Goal: Task Accomplishment & Management: Use online tool/utility

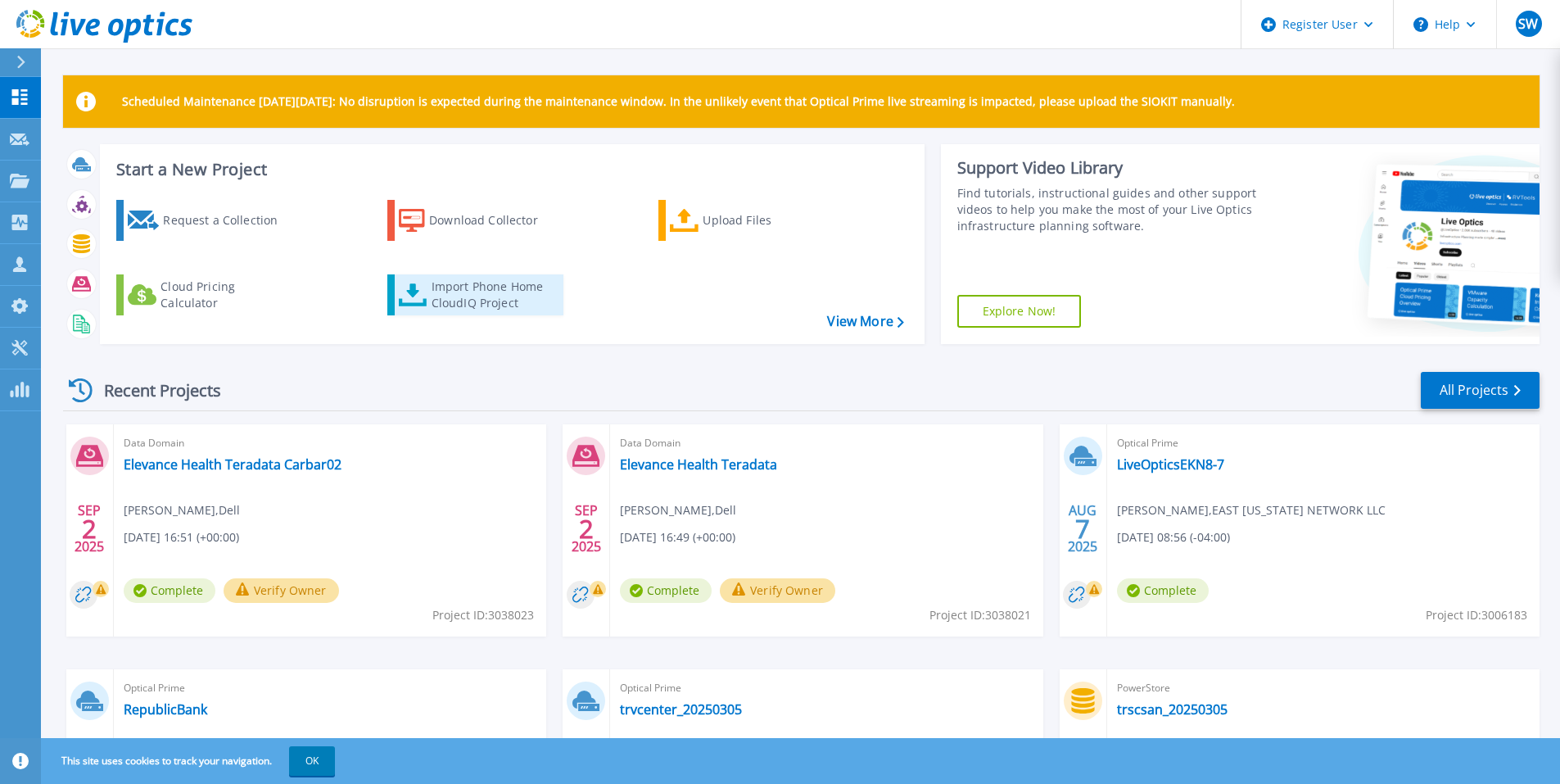
click at [441, 303] on div "Import Phone Home CloudIQ Project" at bounding box center [496, 294] width 127 height 33
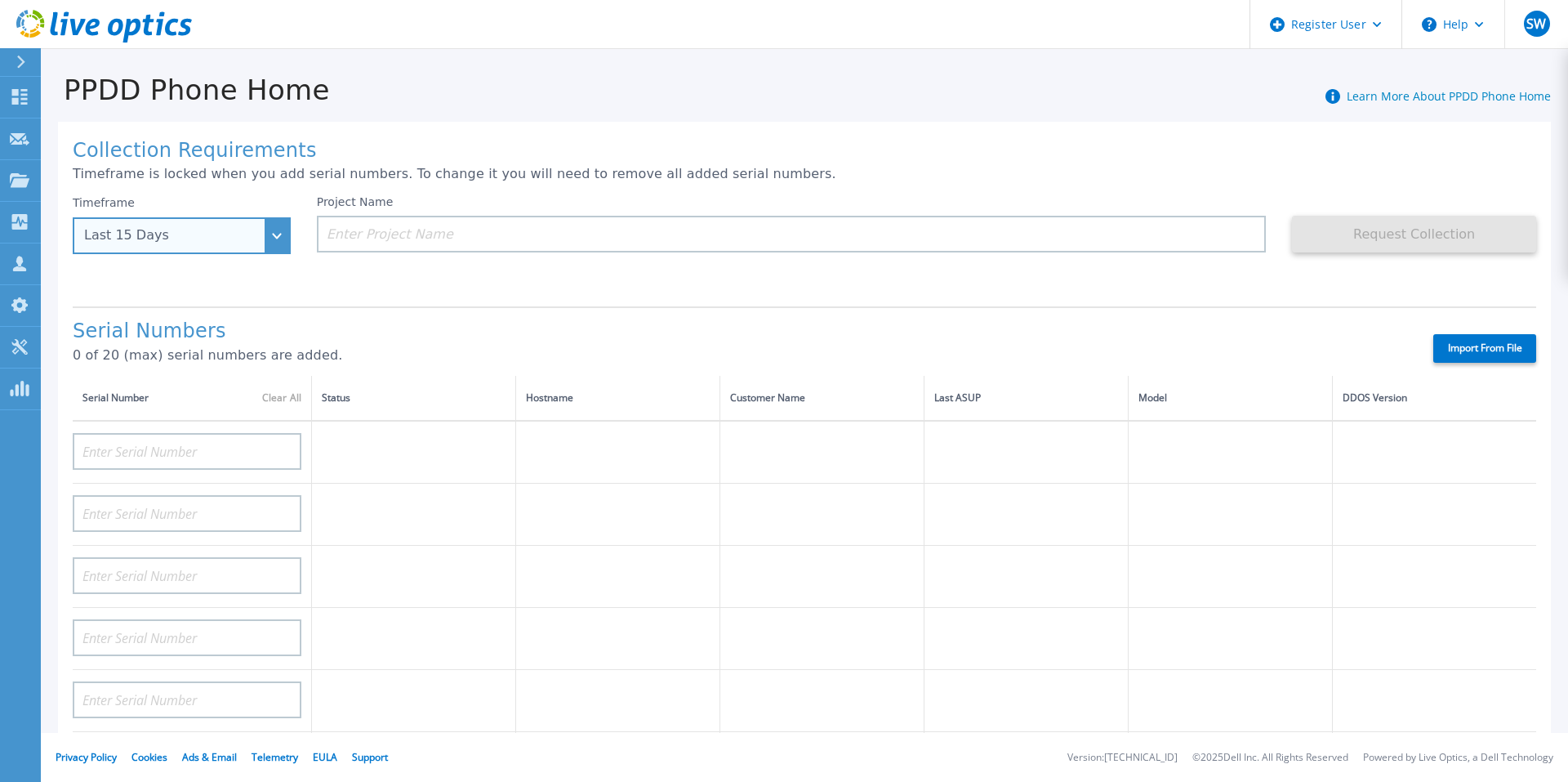
click at [271, 239] on div "Last 15 Days" at bounding box center [181, 236] width 218 height 37
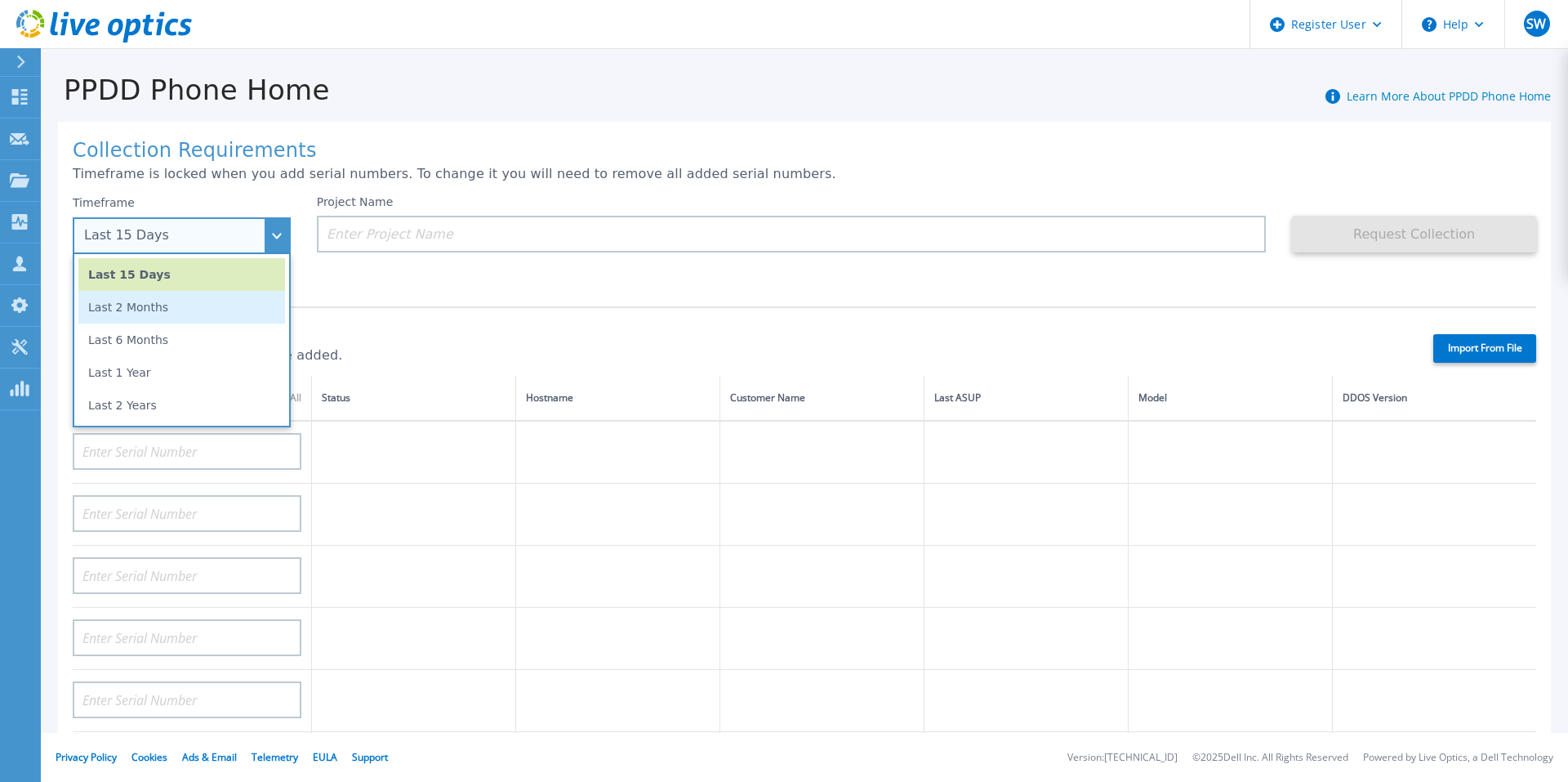
click at [251, 306] on li "Last 2 Months" at bounding box center [181, 307] width 207 height 33
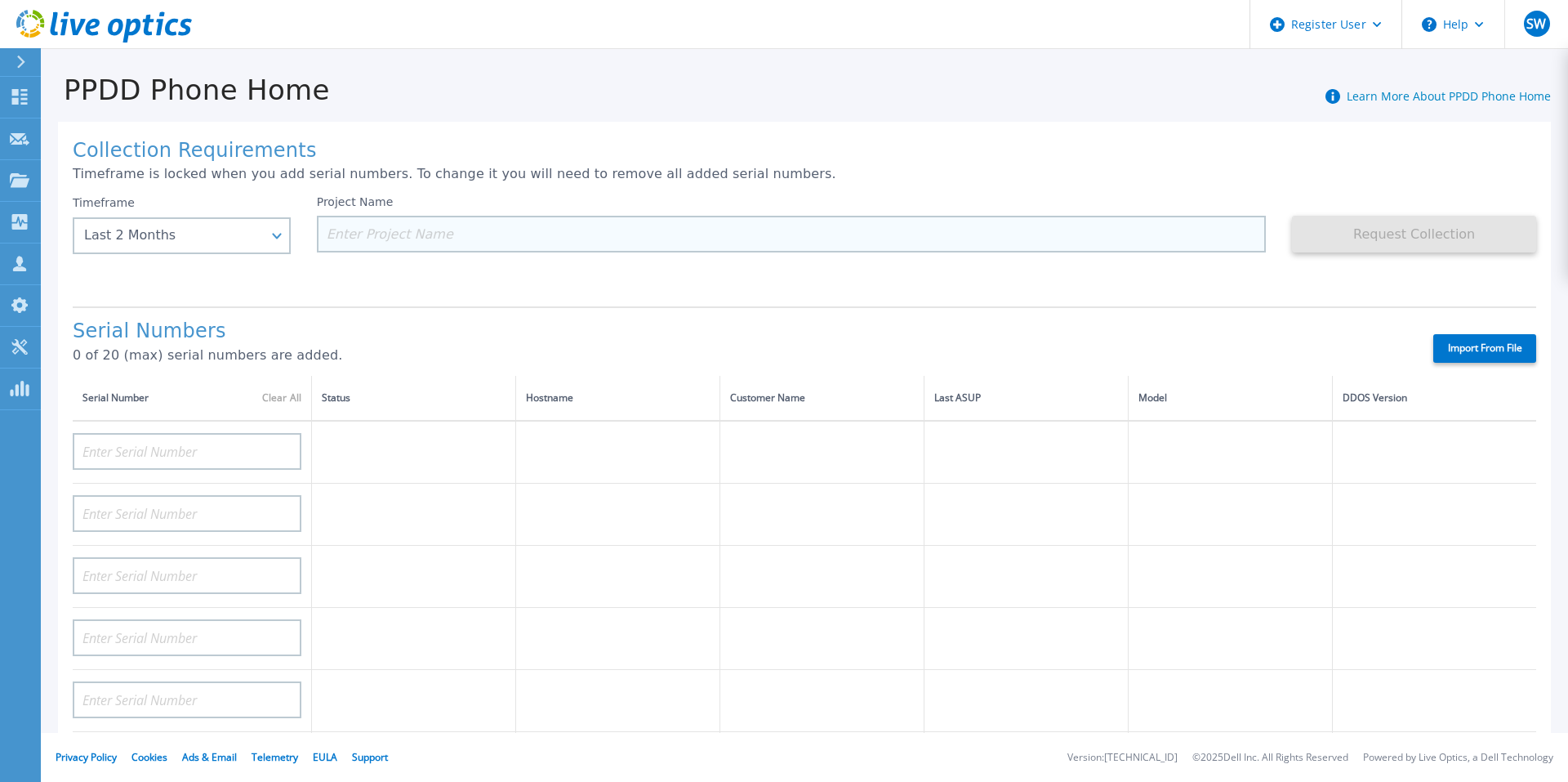
click at [380, 225] on input at bounding box center [792, 234] width 950 height 37
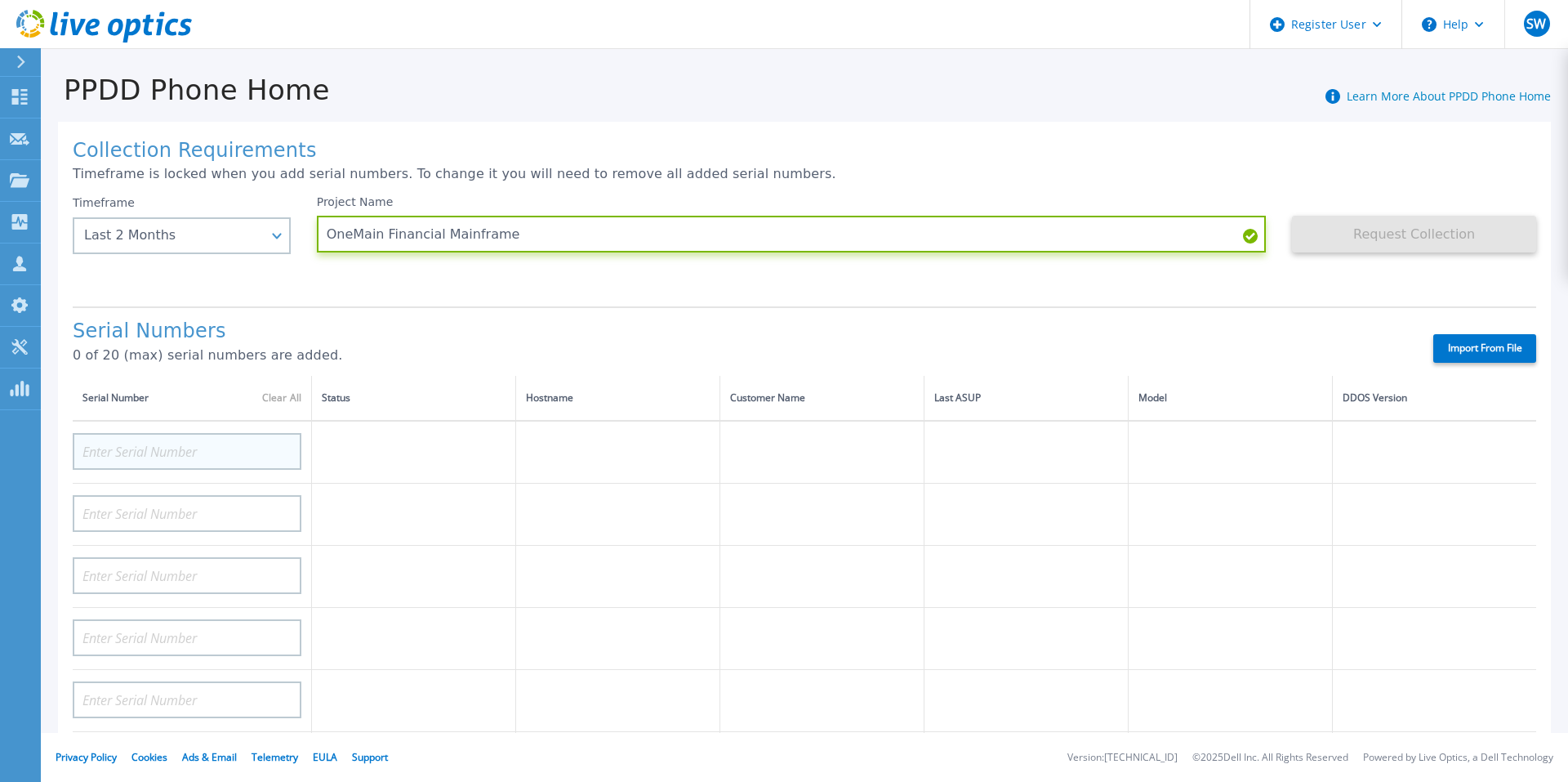
type input "OneMain Financial Mainframe"
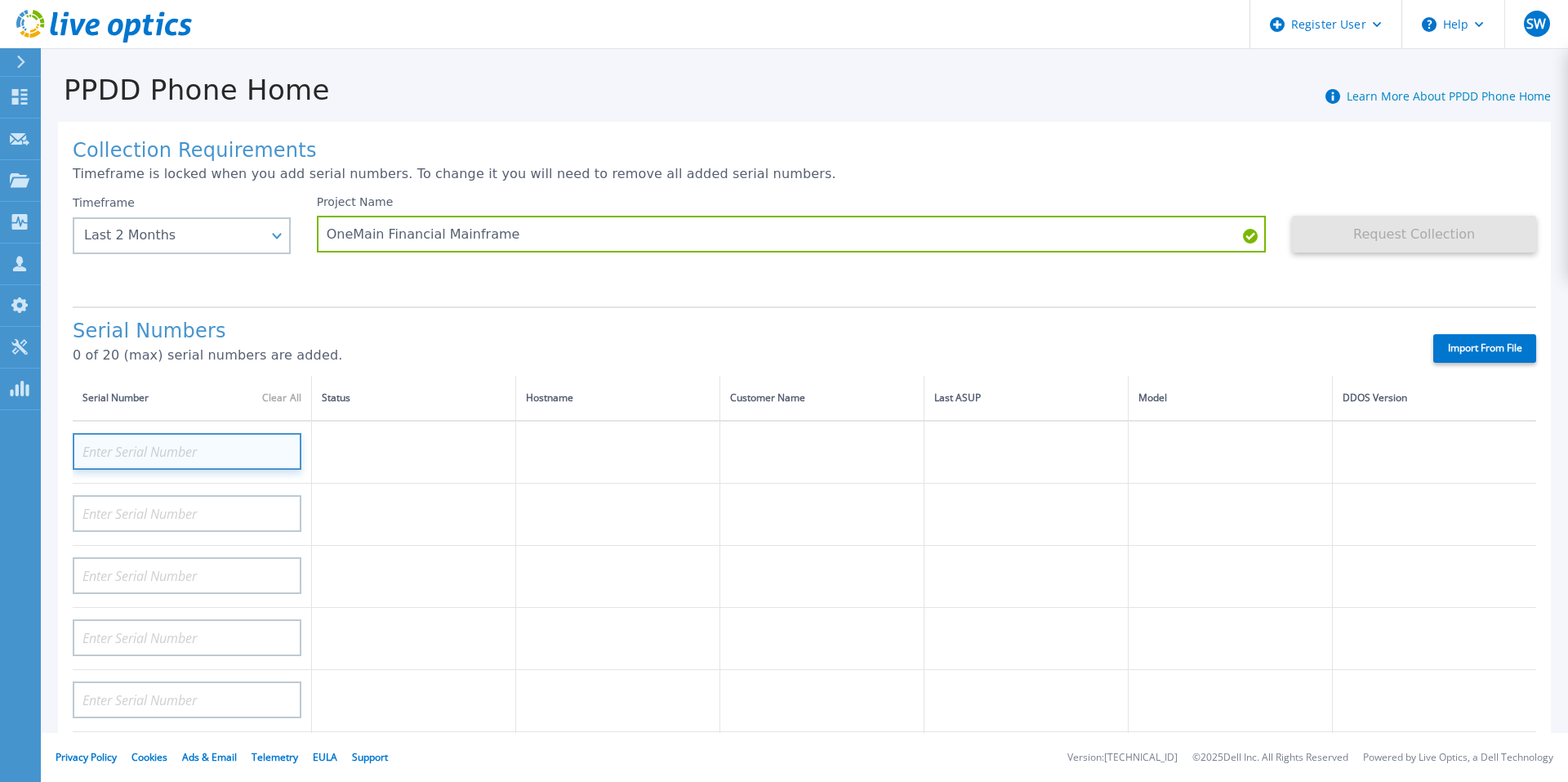
click at [185, 450] on input at bounding box center [186, 452] width 228 height 37
click at [120, 463] on input at bounding box center [186, 452] width 228 height 37
paste input "APM00230501430"
type input "APM00230501430"
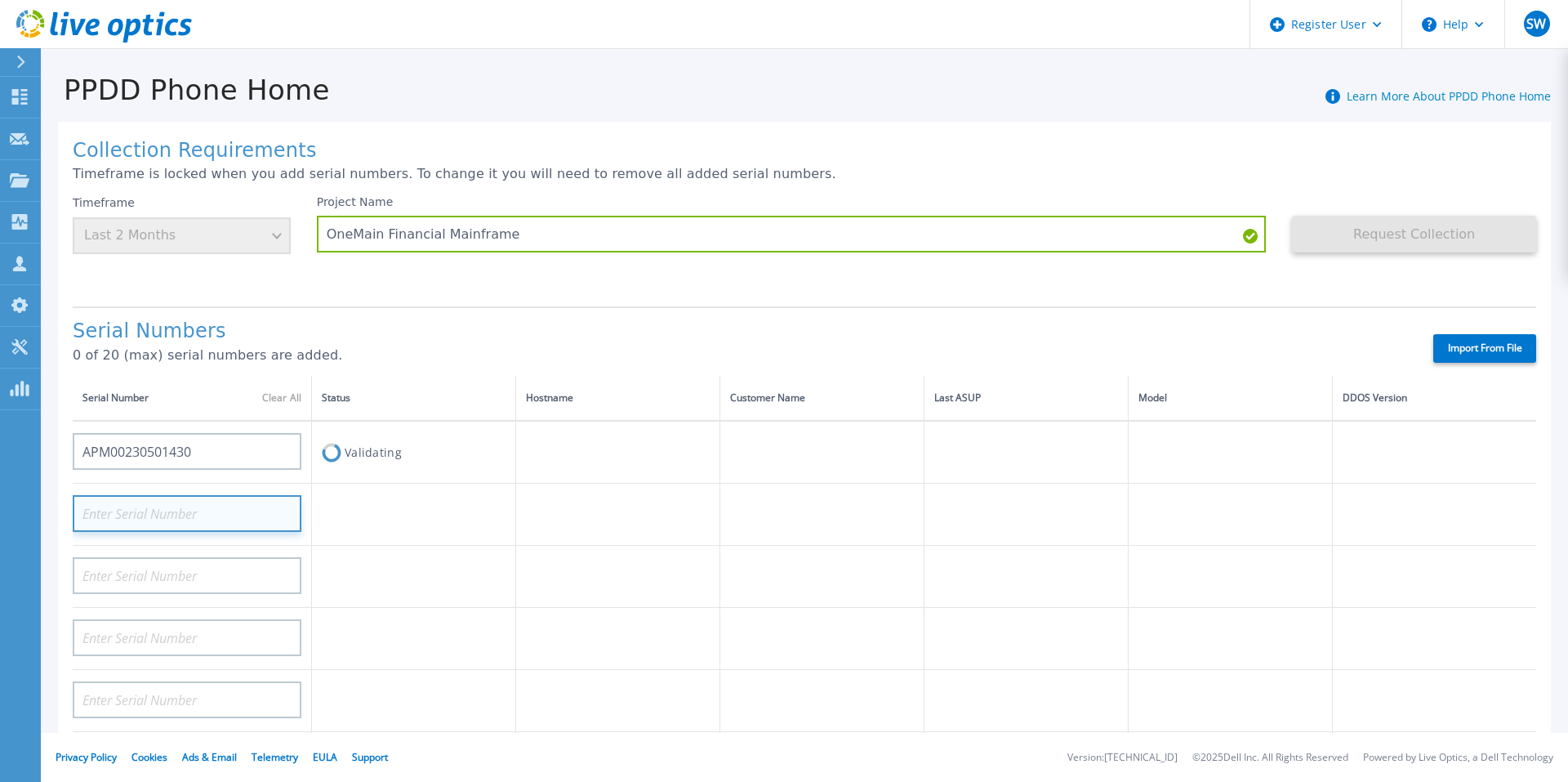
click at [176, 511] on input at bounding box center [186, 514] width 228 height 37
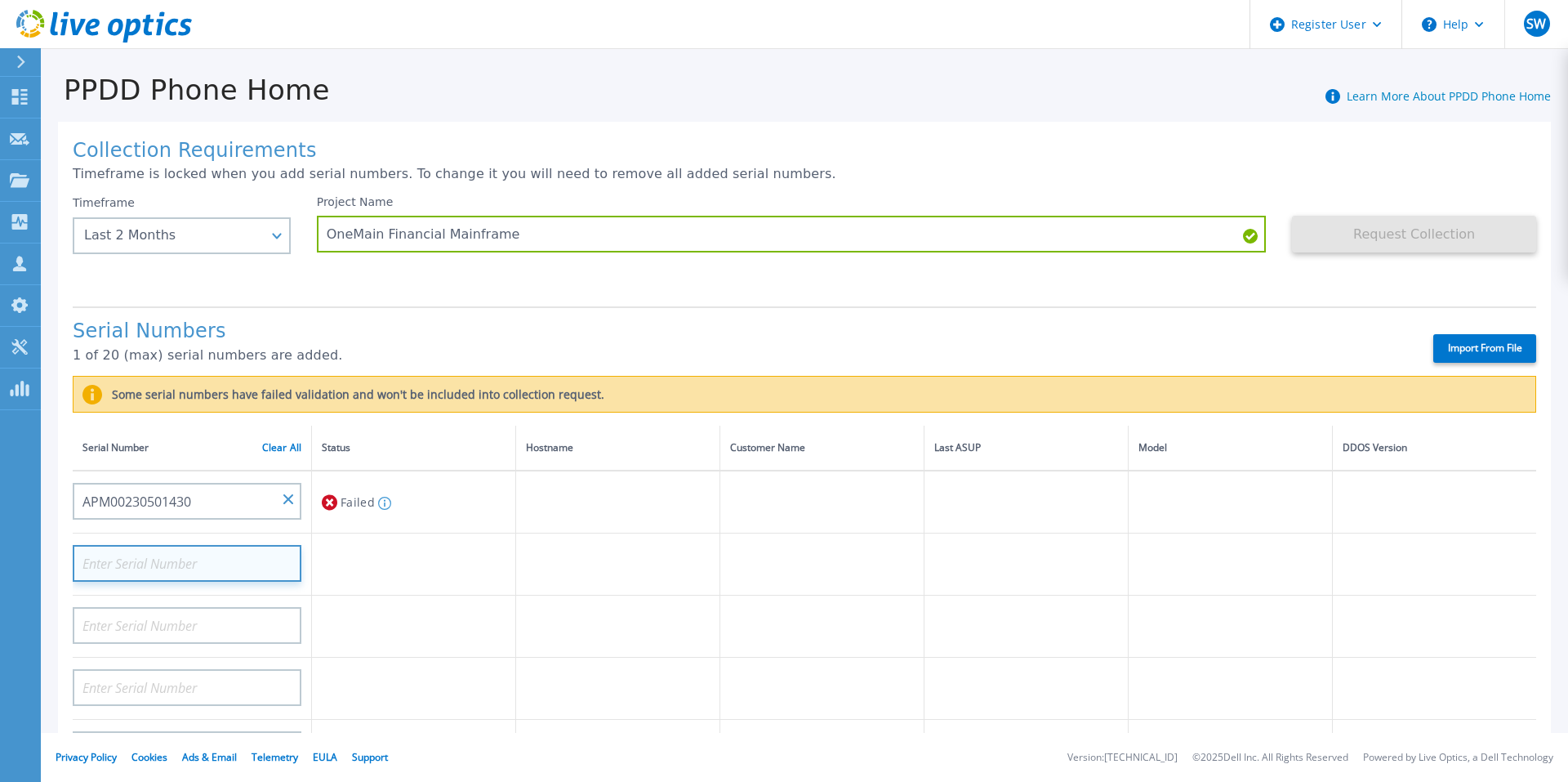
click at [156, 569] on input at bounding box center [186, 563] width 228 height 37
paste input "APM00230500296"
type input "APM00230500296"
click at [405, 556] on td "Validating" at bounding box center [414, 565] width 204 height 62
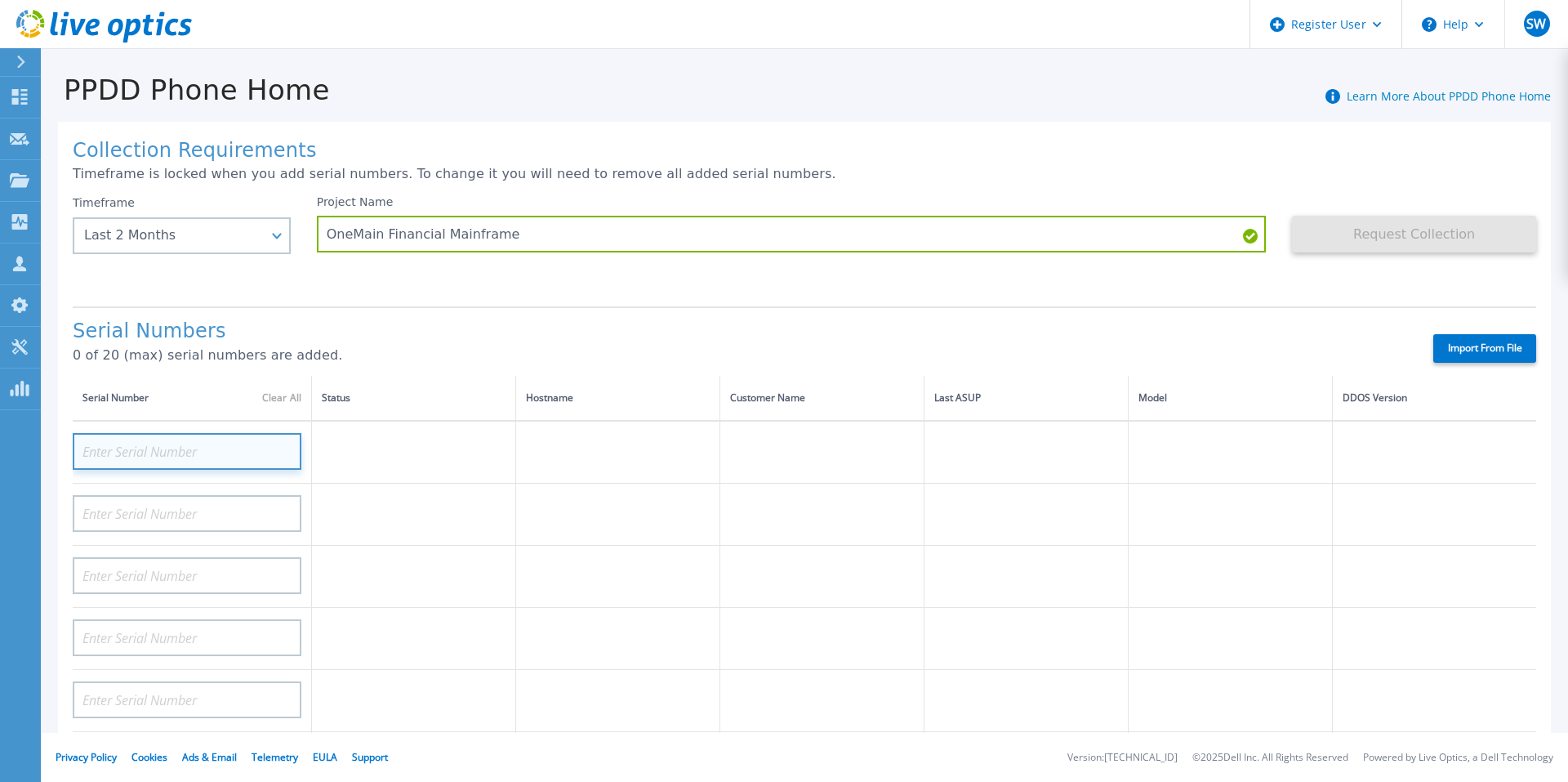
click at [138, 456] on input at bounding box center [186, 452] width 228 height 37
click at [156, 445] on input at bounding box center [186, 452] width 228 height 37
paste input "APM00230500508"
type input "APM00230500508"
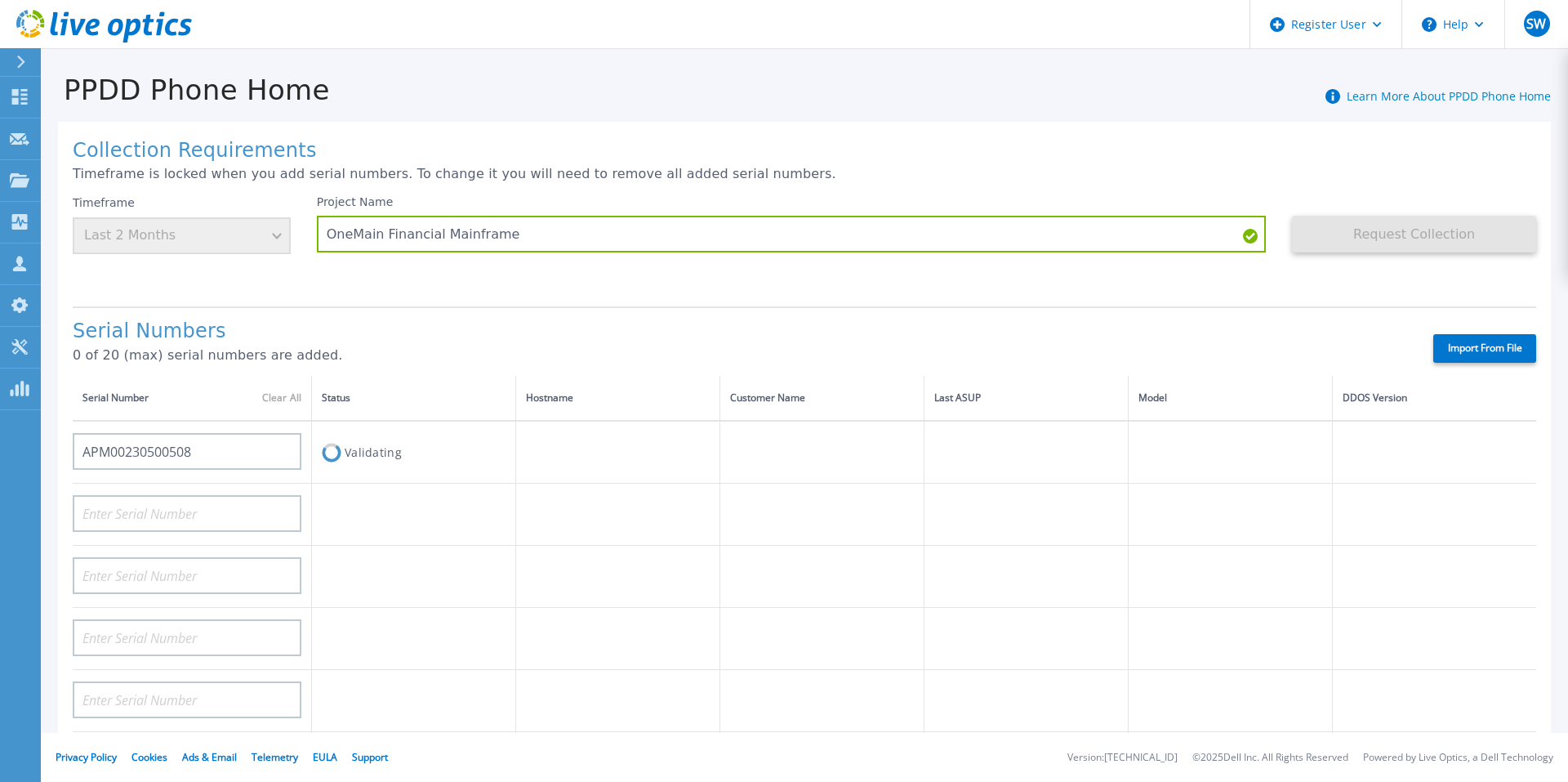
click at [416, 488] on td at bounding box center [414, 514] width 204 height 62
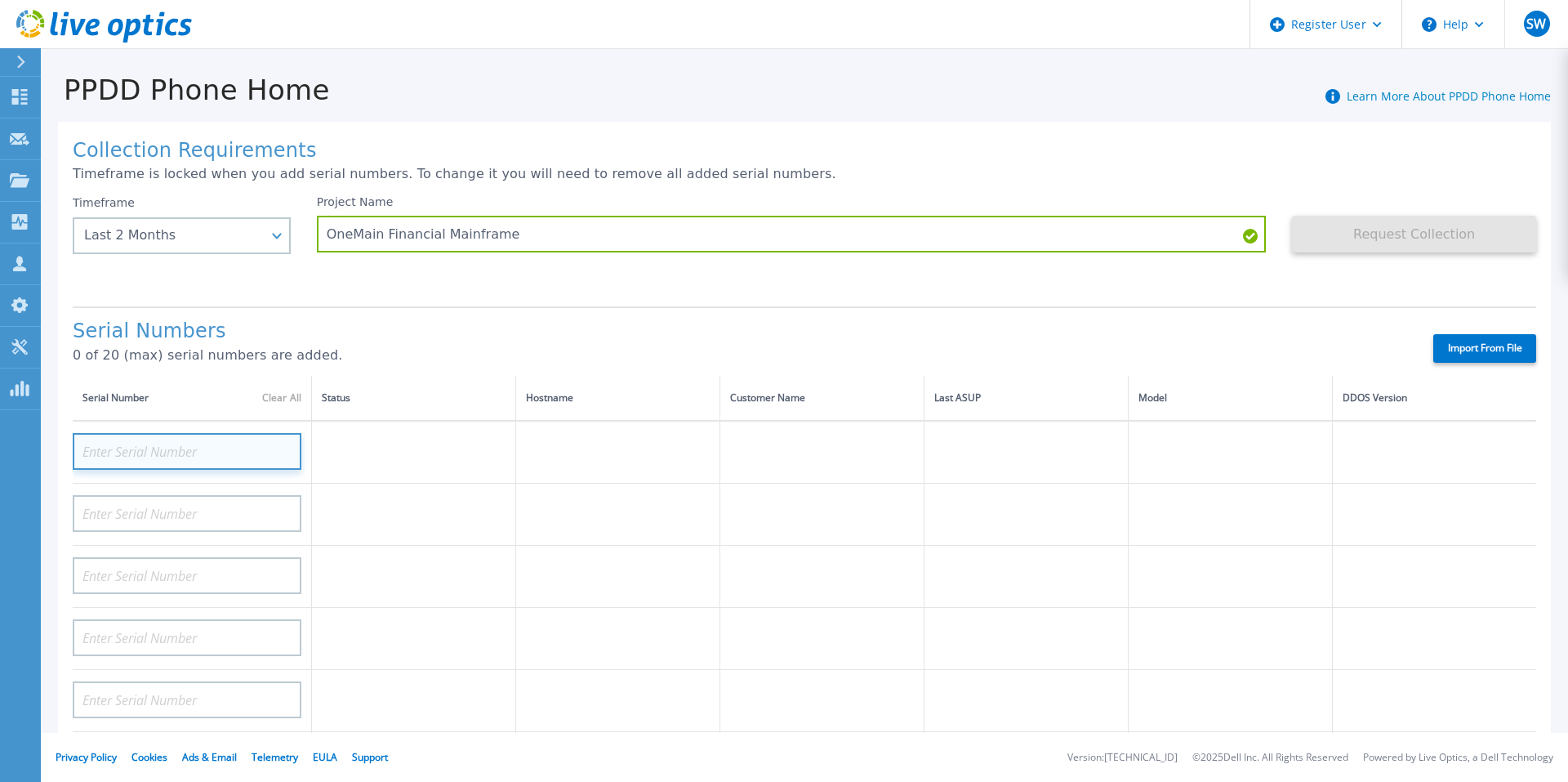
click at [192, 456] on input at bounding box center [186, 452] width 228 height 37
click at [112, 452] on input at bounding box center [186, 452] width 228 height 37
paste input "SA7SG224200001"
type input "SA7SG224200001"
